Goal: Navigation & Orientation: Find specific page/section

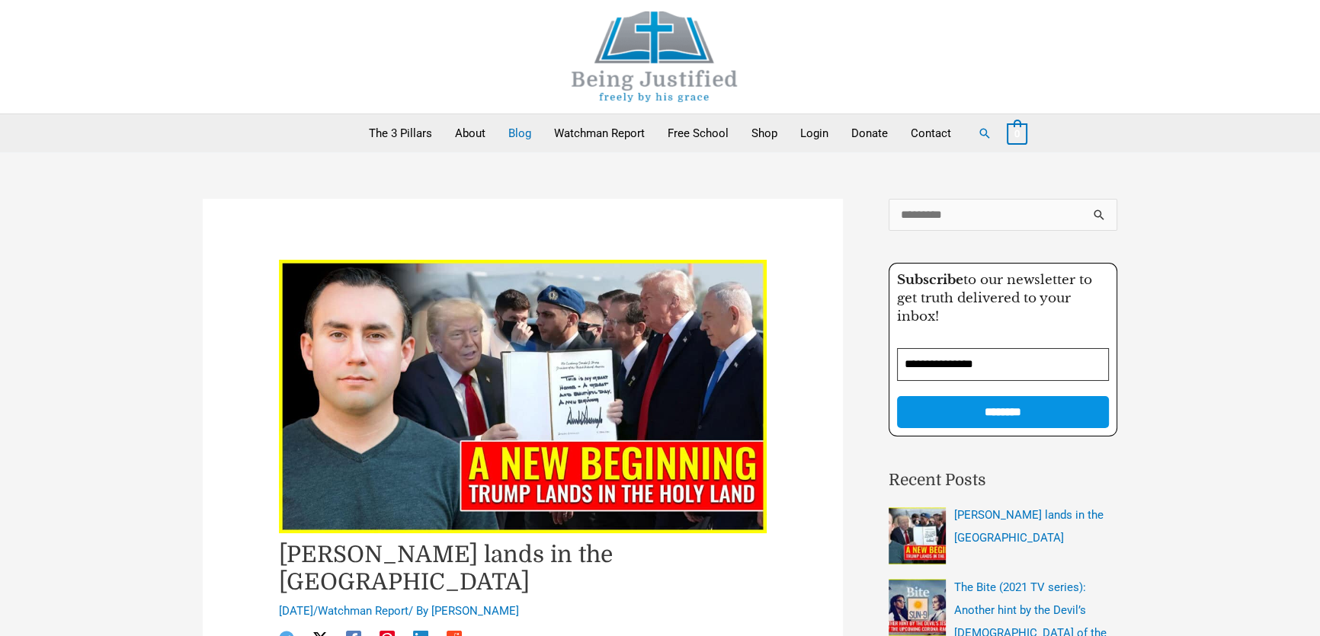
click at [516, 128] on link "Blog" at bounding box center [520, 133] width 46 height 38
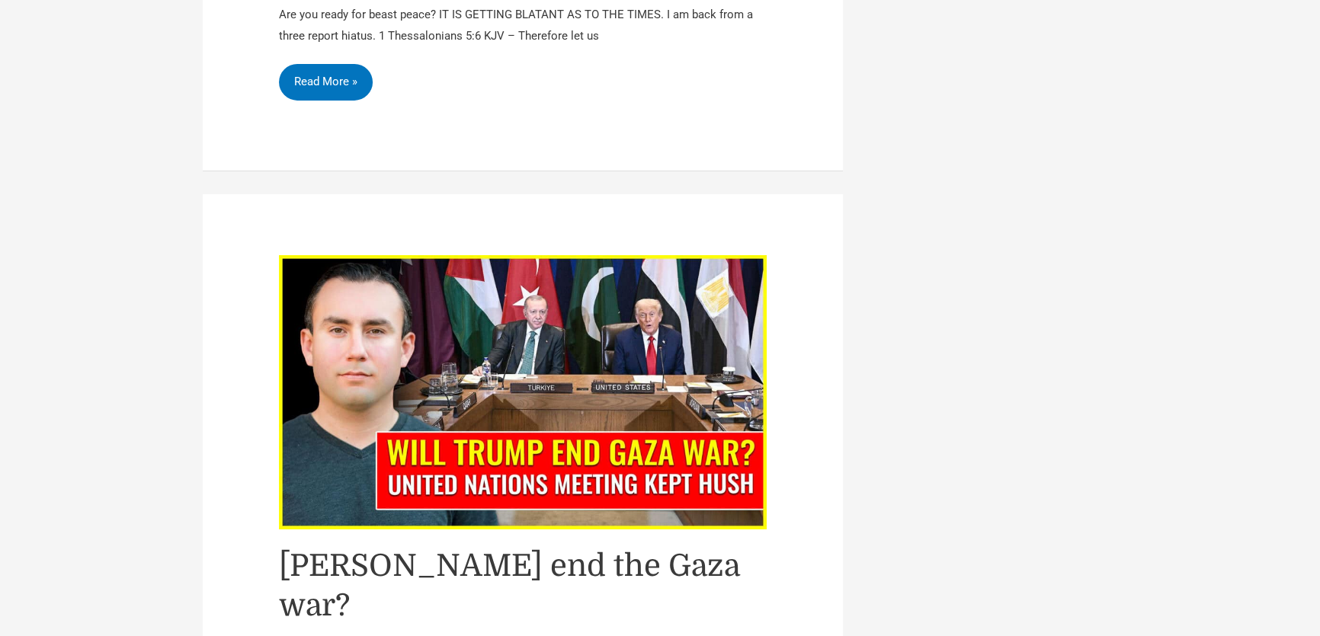
scroll to position [6927, 0]
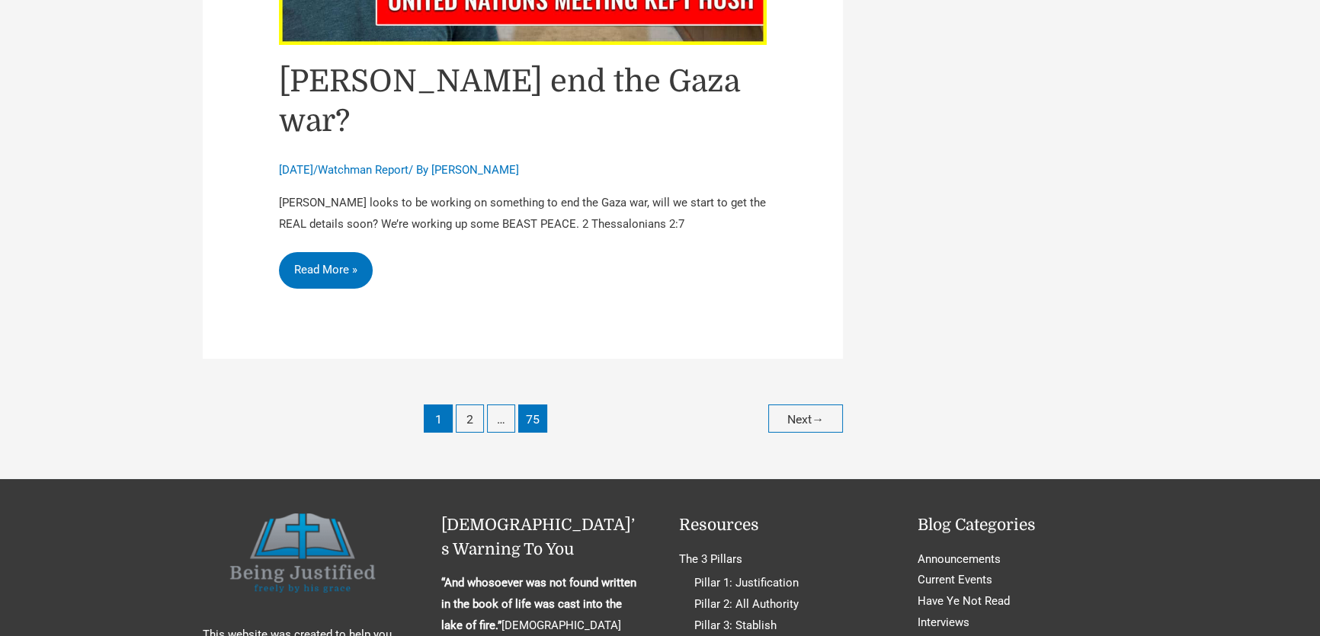
click at [529, 405] on link "75" at bounding box center [532, 419] width 28 height 28
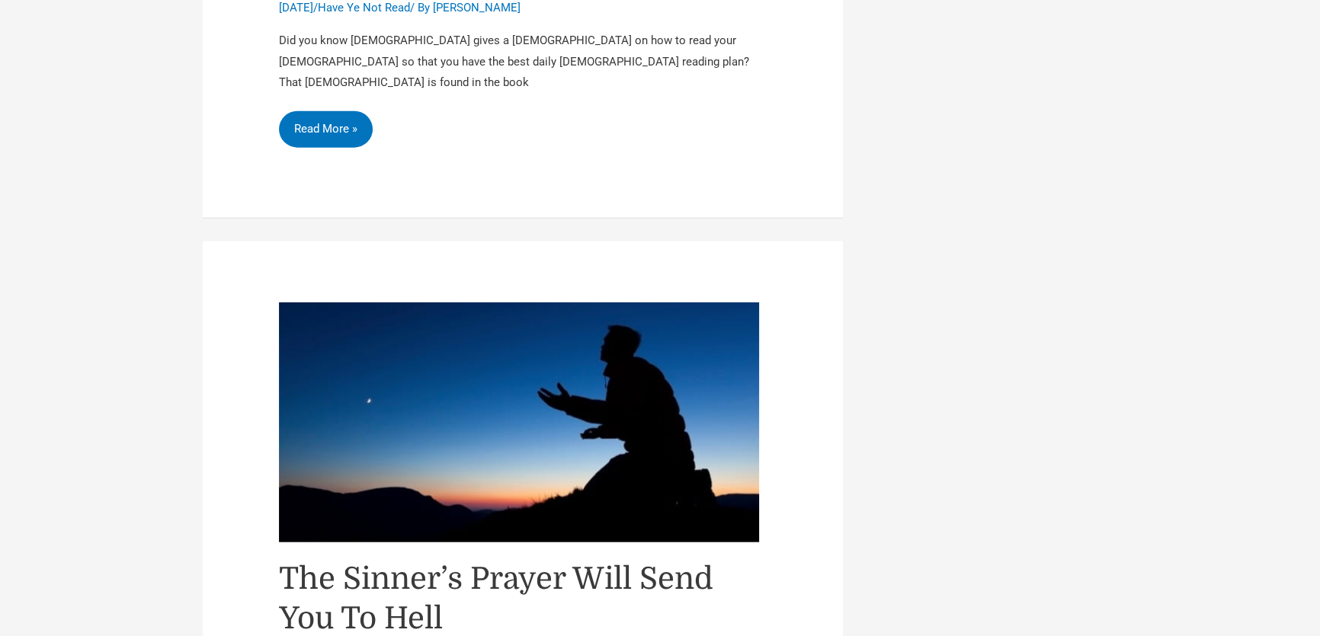
scroll to position [4918, 0]
